Goal: Complete application form: Complete application form

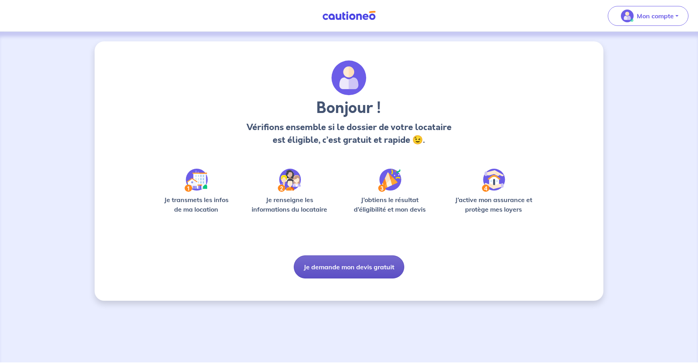
click at [350, 269] on button "Je demande mon devis gratuit" at bounding box center [349, 266] width 110 height 23
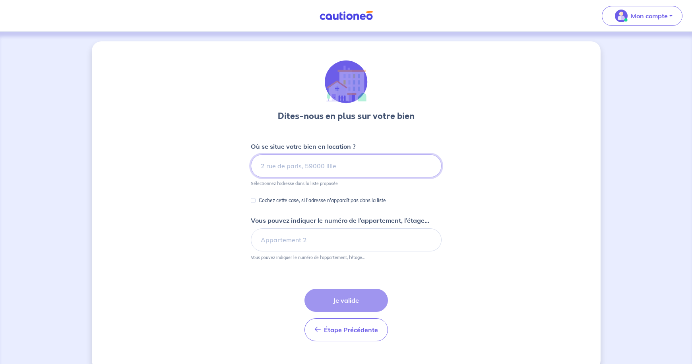
click at [302, 168] on input at bounding box center [346, 165] width 191 height 23
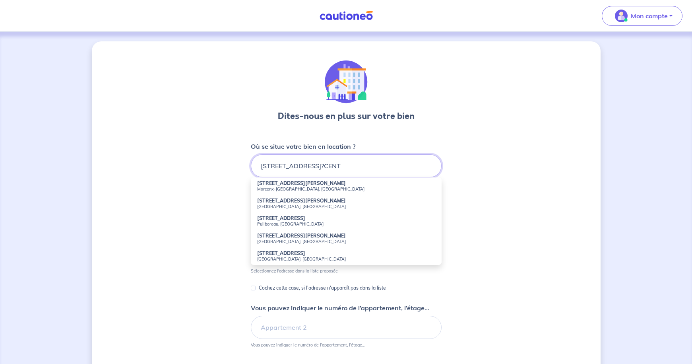
click at [304, 165] on input "[STREET_ADDRESS]?CENT" at bounding box center [346, 165] width 191 height 23
click at [305, 165] on input "[STREET_ADDRESS]?CENT" at bounding box center [346, 165] width 191 height 23
click at [332, 168] on input "[STREET_ADDRESS]" at bounding box center [346, 165] width 191 height 23
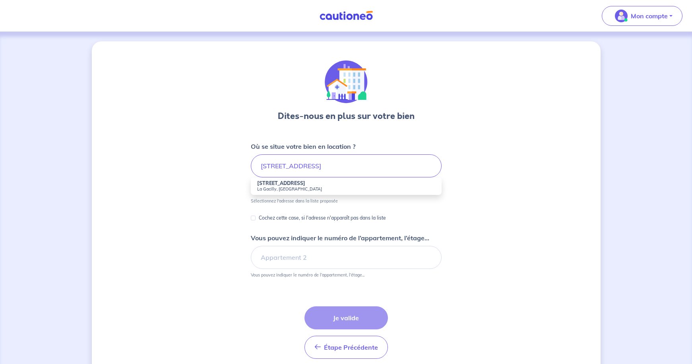
click at [281, 189] on small "La Gacilly, [GEOGRAPHIC_DATA]" at bounding box center [346, 189] width 178 height 6
type input "[STREET_ADDRESS]"
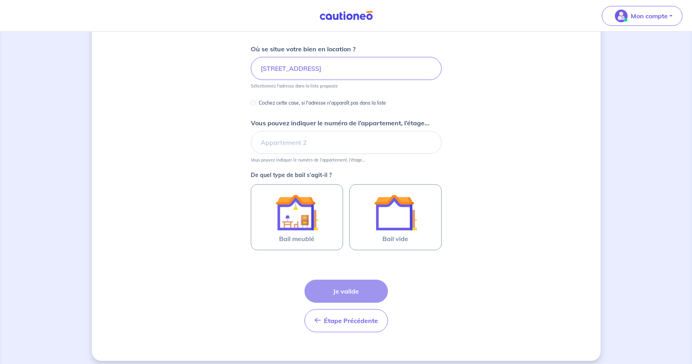
scroll to position [104, 0]
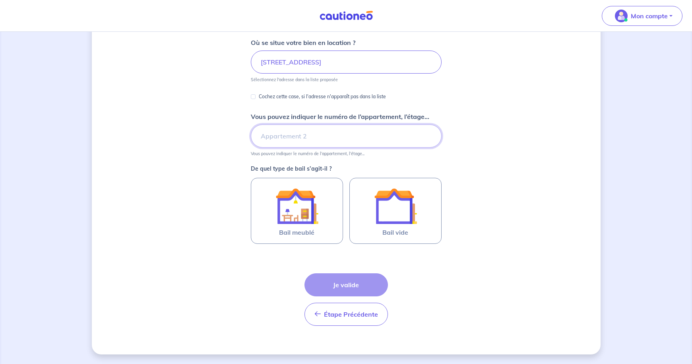
click at [325, 137] on input "Vous pouvez indiquer le numéro de l’appartement, l’étage..." at bounding box center [346, 135] width 191 height 23
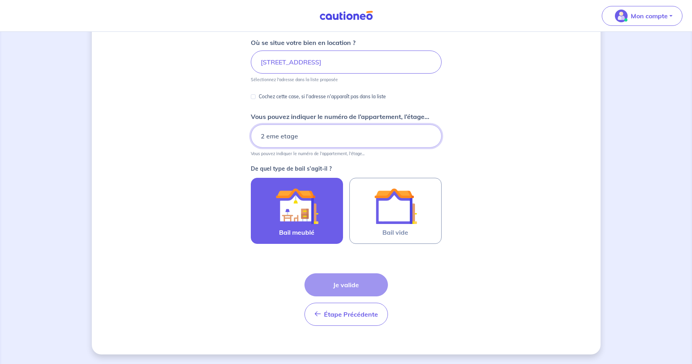
type input "2 eme etage"
click at [314, 221] on img at bounding box center [296, 205] width 43 height 43
click at [0, 0] on input "Bail meublé" at bounding box center [0, 0] width 0 height 0
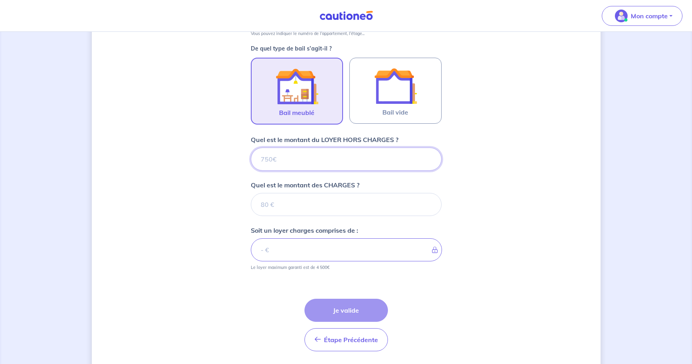
scroll to position [249, 0]
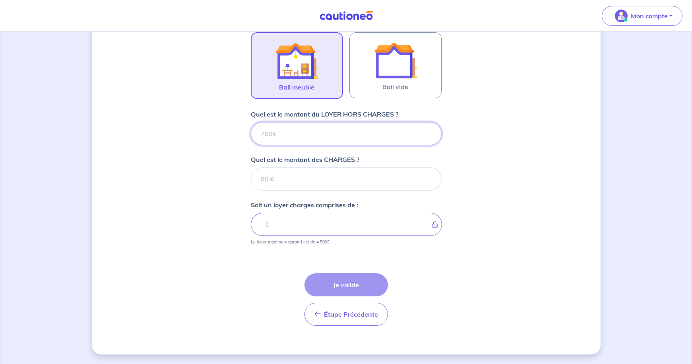
click at [296, 130] on input "Quel est le montant du LOYER HORS CHARGES ?" at bounding box center [346, 133] width 191 height 23
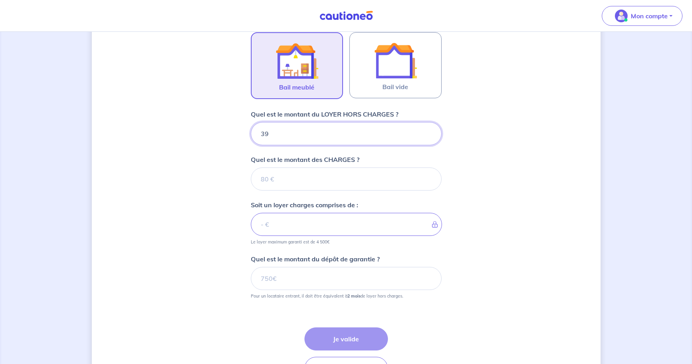
type input "390"
click at [305, 182] on input "Quel est le montant des CHARGES ?" at bounding box center [346, 178] width 191 height 23
type input "0"
type input "390"
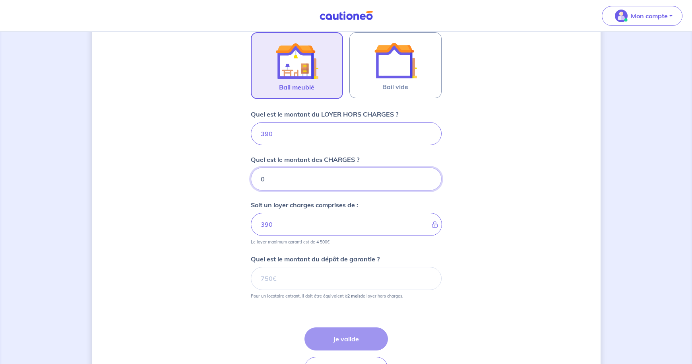
drag, startPoint x: 277, startPoint y: 178, endPoint x: 253, endPoint y: 178, distance: 23.4
click at [253, 178] on input "0" at bounding box center [346, 178] width 191 height 23
type input "5"
type input "395"
type input "5"
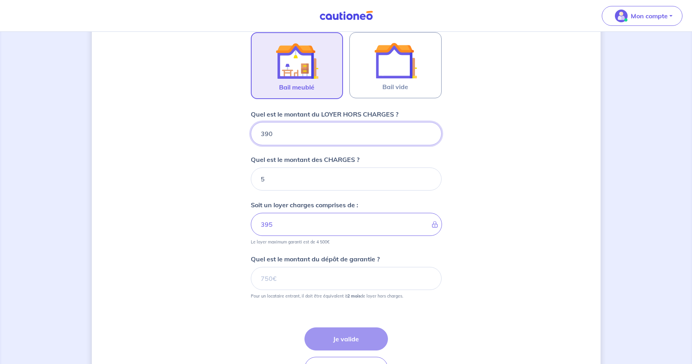
drag, startPoint x: 275, startPoint y: 131, endPoint x: 237, endPoint y: 131, distance: 37.4
click at [238, 131] on div "Dites-nous en plus sur votre bien Où se situe votre bien en location ? [STREET_…" at bounding box center [346, 100] width 509 height 616
type input "420"
type input "425"
drag, startPoint x: 275, startPoint y: 133, endPoint x: 262, endPoint y: 134, distance: 12.3
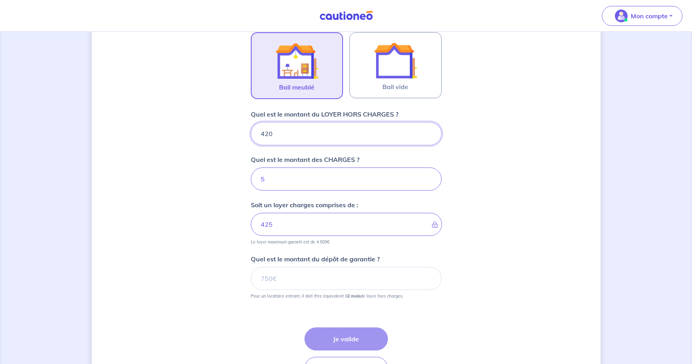
click at [262, 134] on input "420" at bounding box center [346, 133] width 191 height 23
type input "430"
type input "435"
type input "430"
click at [567, 196] on div "Dites-nous en plus sur votre bien Où se situe votre bien en location ? [STREET_…" at bounding box center [346, 100] width 509 height 616
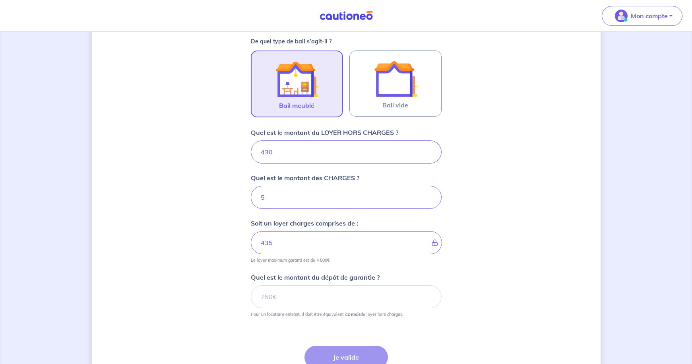
scroll to position [263, 0]
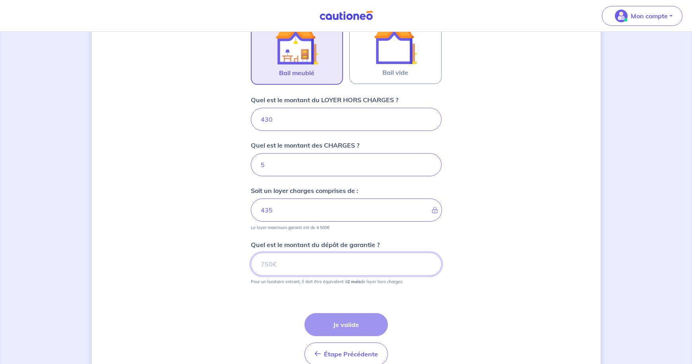
click at [313, 259] on input "Quel est le montant du dépôt de garantie ?" at bounding box center [346, 263] width 191 height 23
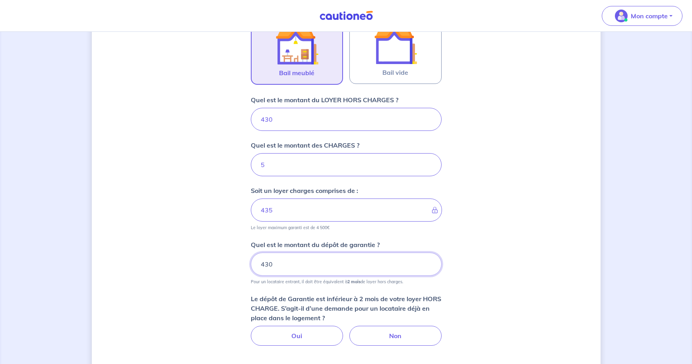
type input "430"
click at [483, 232] on div "Dites-nous en plus sur votre bien Où se situe votre bien en location ? [STREET_…" at bounding box center [346, 116] width 509 height 677
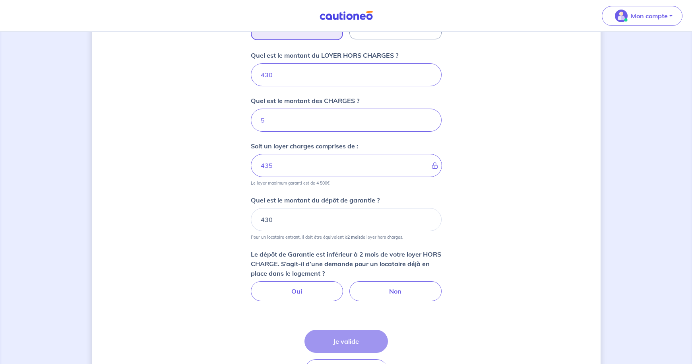
scroll to position [343, 0]
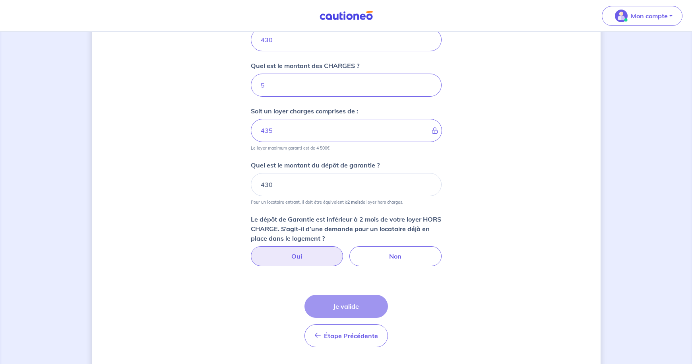
click at [310, 257] on label "Oui" at bounding box center [297, 256] width 92 height 20
click at [343, 251] on input "Oui" at bounding box center [345, 248] width 5 height 5
radio input "true"
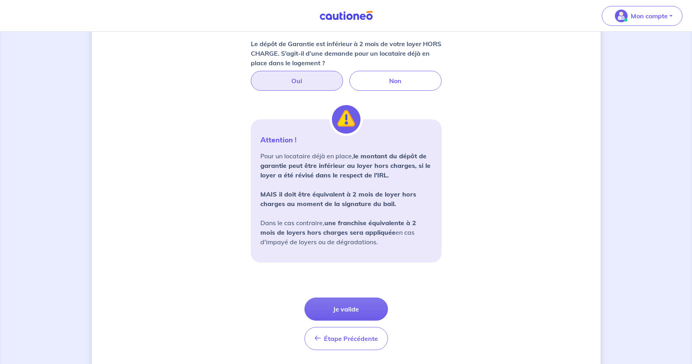
scroll to position [542, 0]
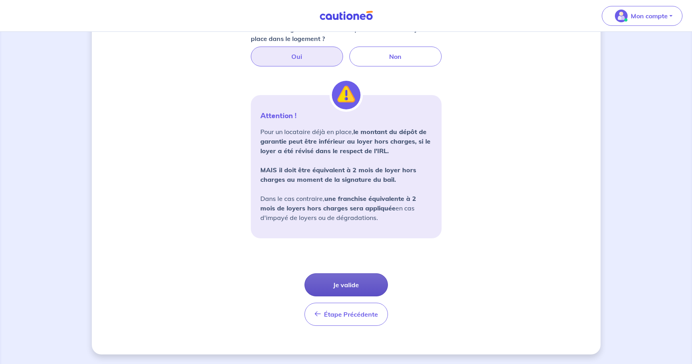
click at [348, 279] on button "Je valide" at bounding box center [345, 284] width 83 height 23
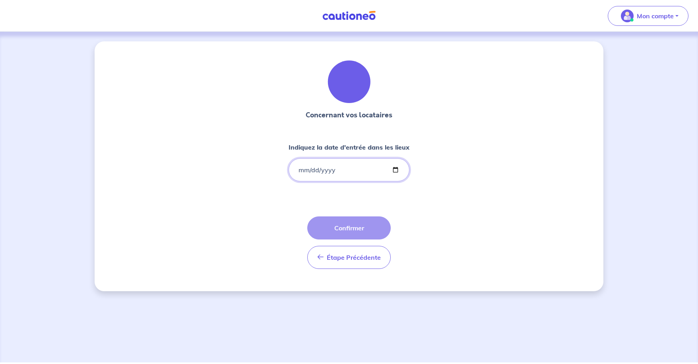
click at [297, 168] on input "Indiquez la date d'entrée dans les lieux" at bounding box center [348, 169] width 121 height 23
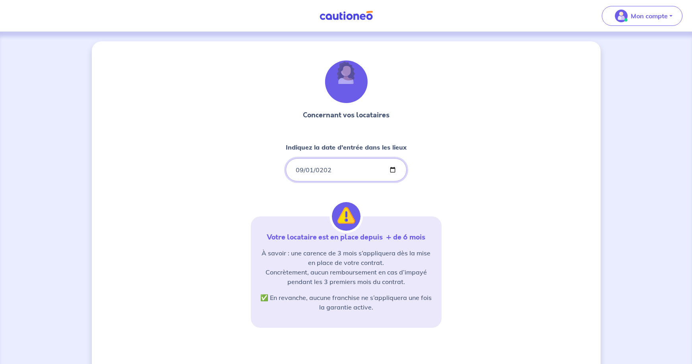
type input "[DATE]"
click at [485, 163] on div "Concernant vos locataires Indiquez la date d'entrée dans les lieux [DATE] Votre…" at bounding box center [346, 242] width 509 height 402
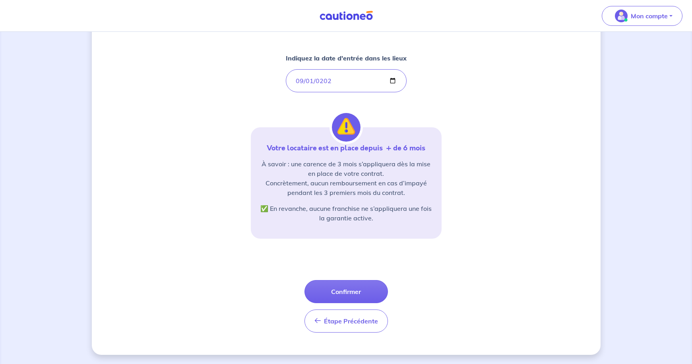
scroll to position [89, 0]
click at [343, 295] on button "Confirmer" at bounding box center [345, 290] width 83 height 23
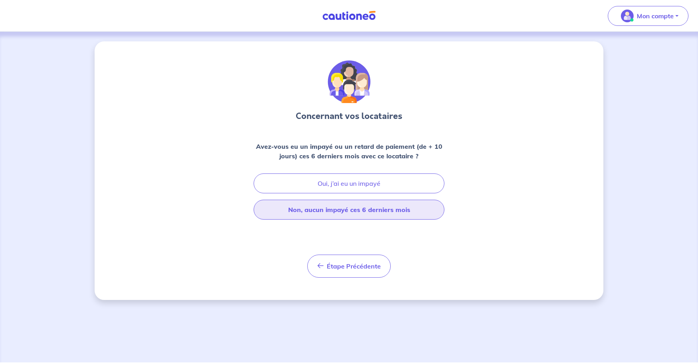
click at [351, 213] on button "Non, aucun impayé ces 6 derniers mois" at bounding box center [349, 209] width 191 height 20
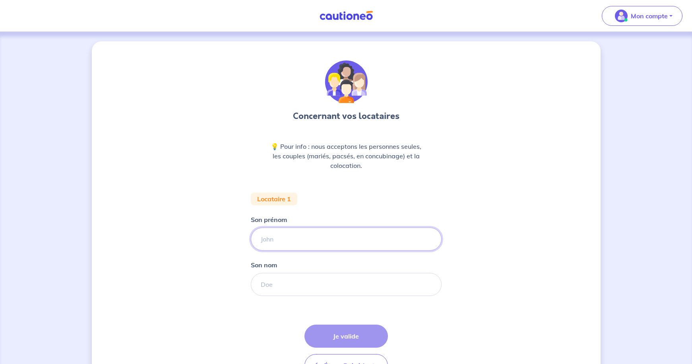
click at [294, 237] on input "Son prénom" at bounding box center [346, 238] width 191 height 23
type input "[PERSON_NAME]"
click at [306, 284] on input "Son nom" at bounding box center [346, 284] width 191 height 23
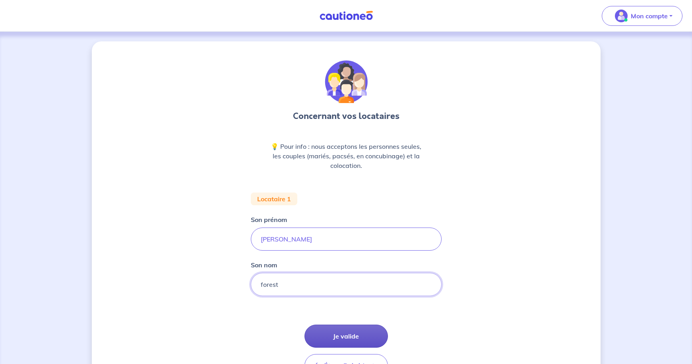
type input "forest"
click at [362, 330] on button "Je valide" at bounding box center [345, 335] width 83 height 23
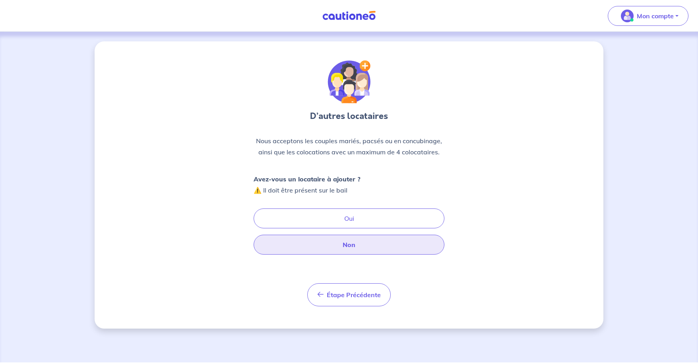
click at [369, 246] on button "Non" at bounding box center [349, 244] width 191 height 20
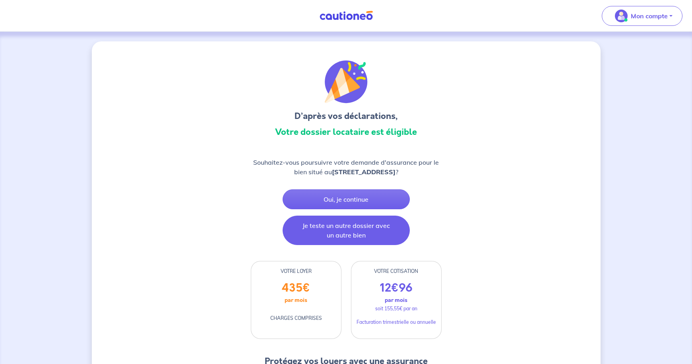
click at [352, 225] on button "Je teste un autre dossier avec un autre bien" at bounding box center [346, 229] width 127 height 29
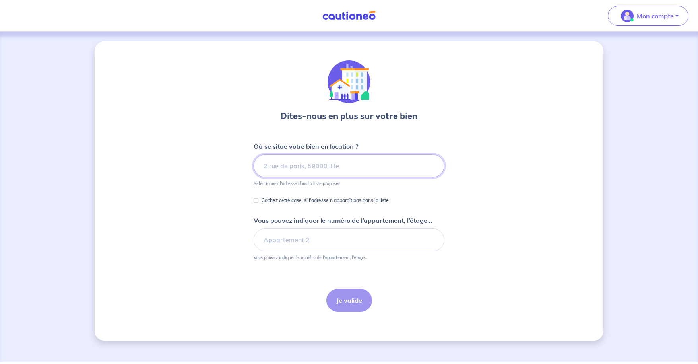
click at [310, 165] on input at bounding box center [349, 165] width 191 height 23
